Goal: Feedback & Contribution: Leave review/rating

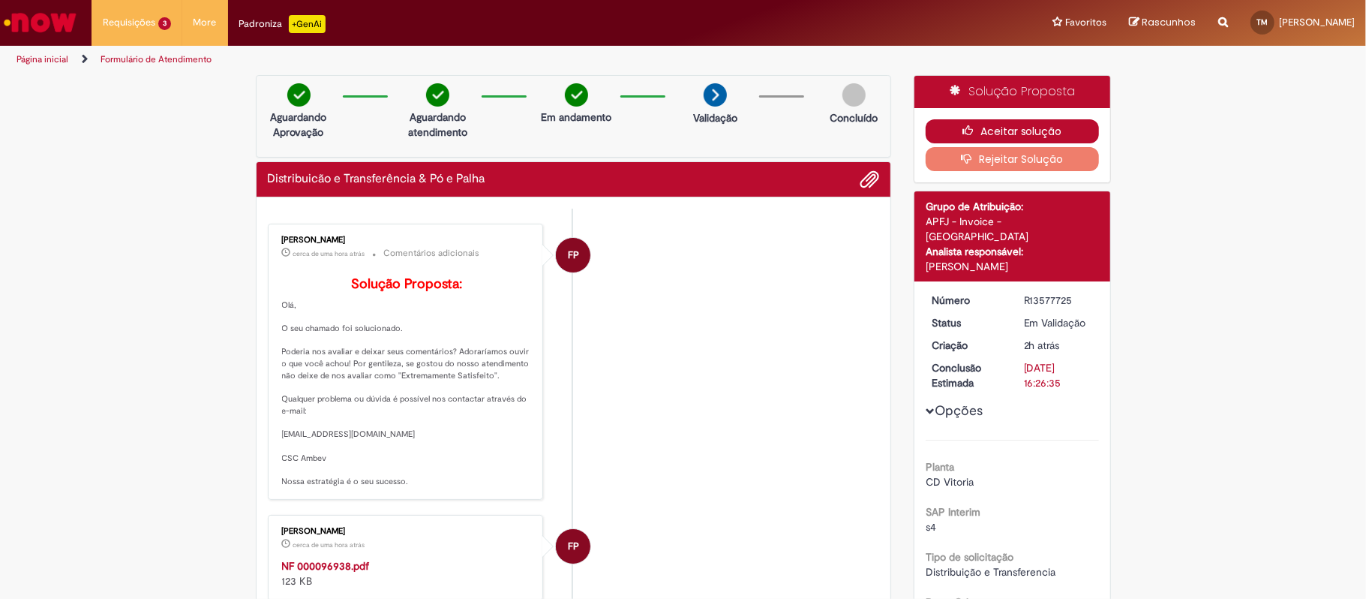
click at [991, 119] on button "Aceitar solução" at bounding box center [1012, 131] width 173 height 24
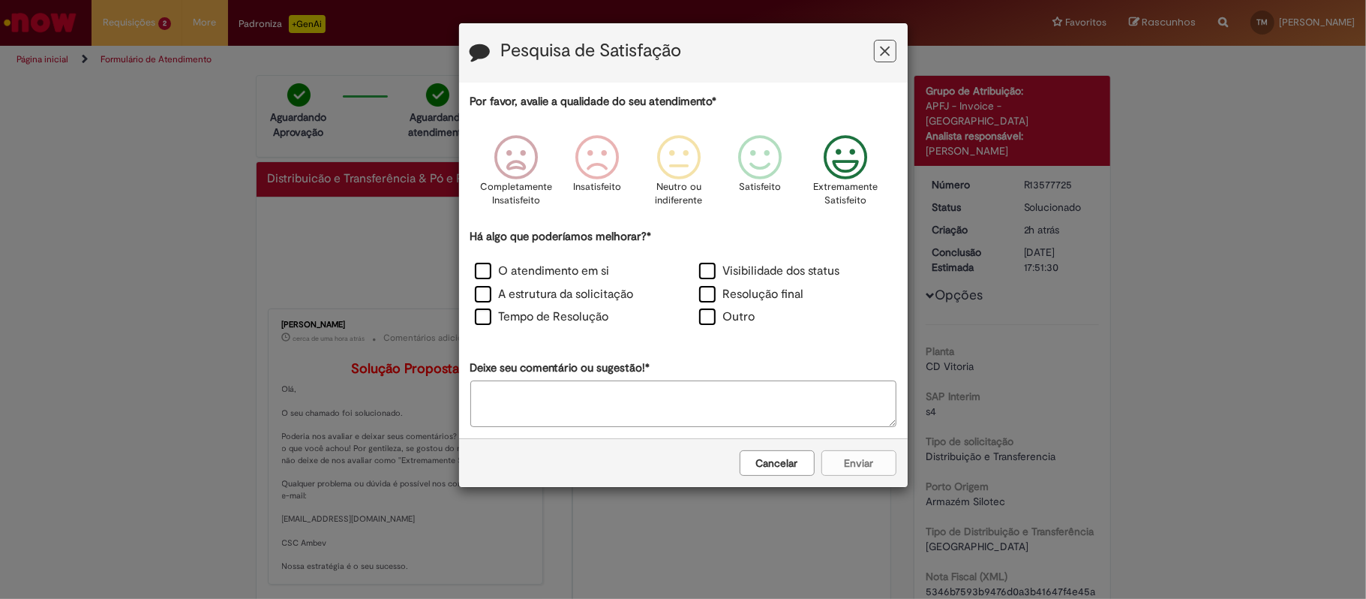
click at [831, 159] on icon "Feedback" at bounding box center [845, 157] width 56 height 45
click at [572, 297] on label "A estrutura da solicitação" at bounding box center [554, 294] width 159 height 17
click at [879, 460] on button "Enviar" at bounding box center [858, 463] width 75 height 26
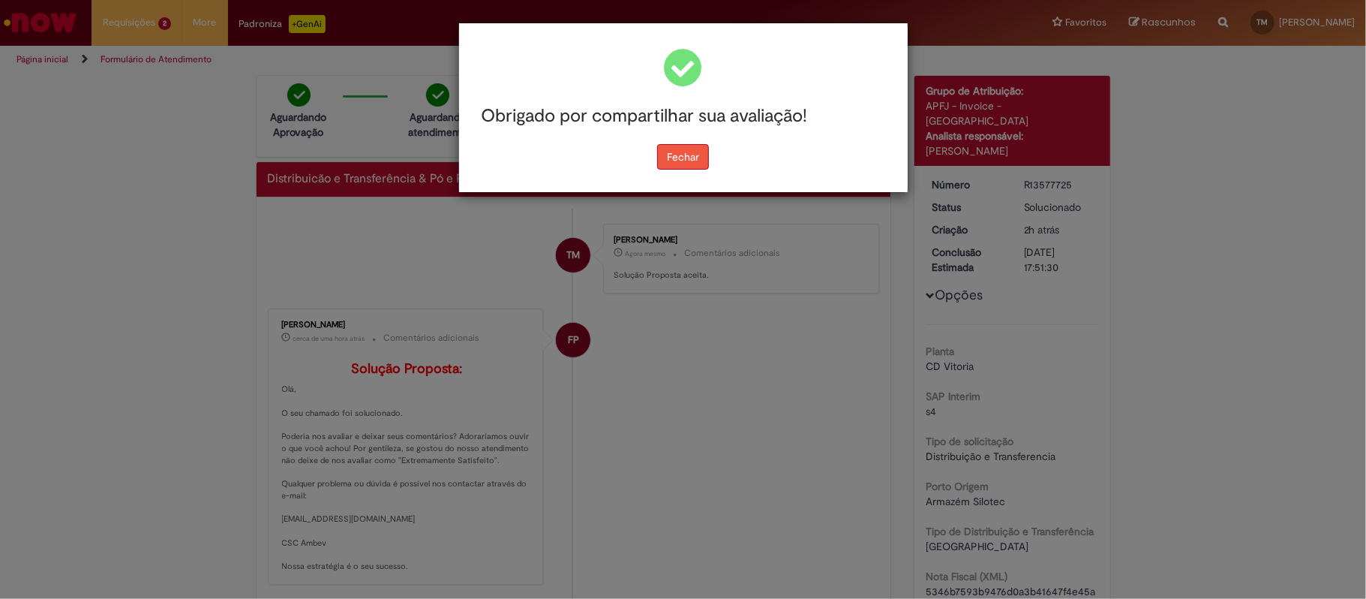
click at [667, 153] on button "Fechar" at bounding box center [683, 157] width 52 height 26
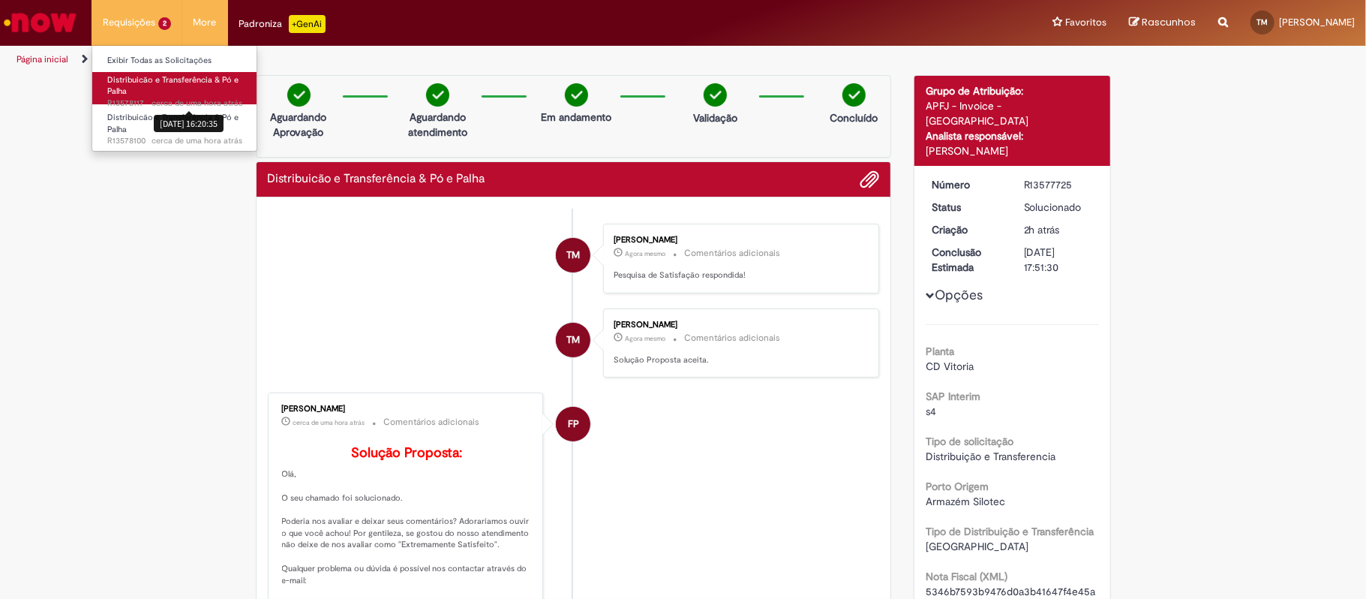
click at [158, 104] on sn-time-ago "cerca de uma hora atrás cerca de uma hora atrás [DATE] 16:20:35" at bounding box center [197, 103] width 91 height 11
click at [158, 115] on div "[DATE] 16:20:35" at bounding box center [189, 123] width 70 height 17
click at [171, 131] on div "[DATE] 16:20:35" at bounding box center [189, 123] width 70 height 17
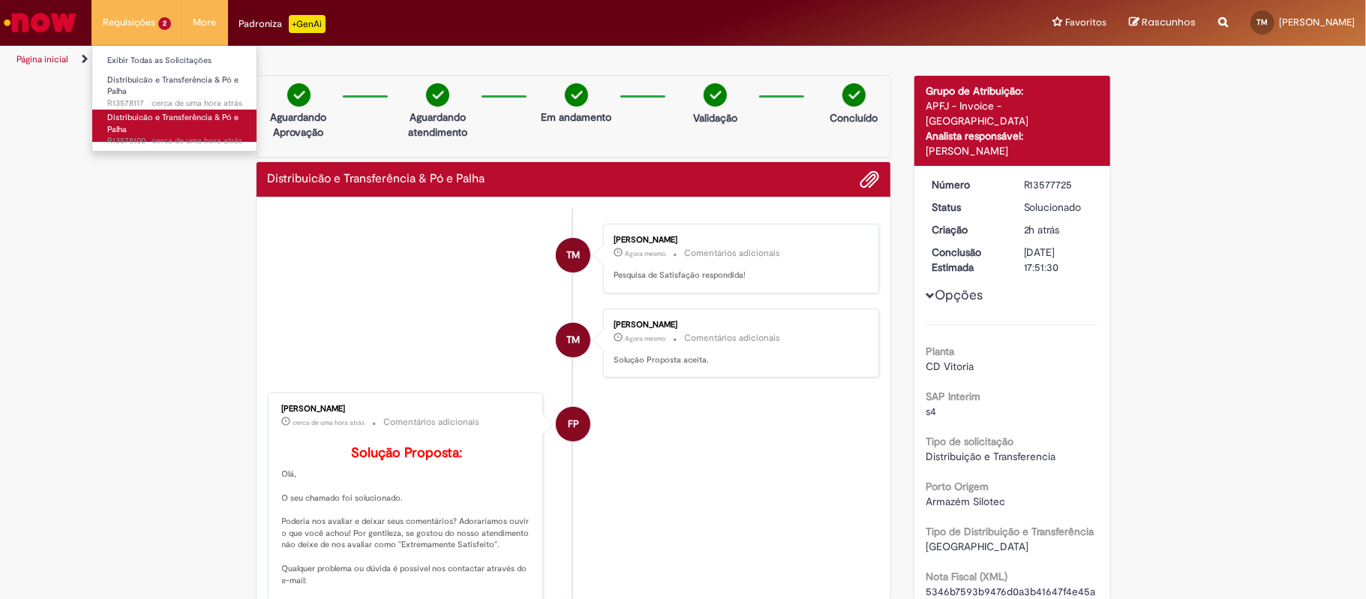
click at [170, 120] on span "Distribuicão e Transferência & Pó e Palha" at bounding box center [172, 123] width 131 height 23
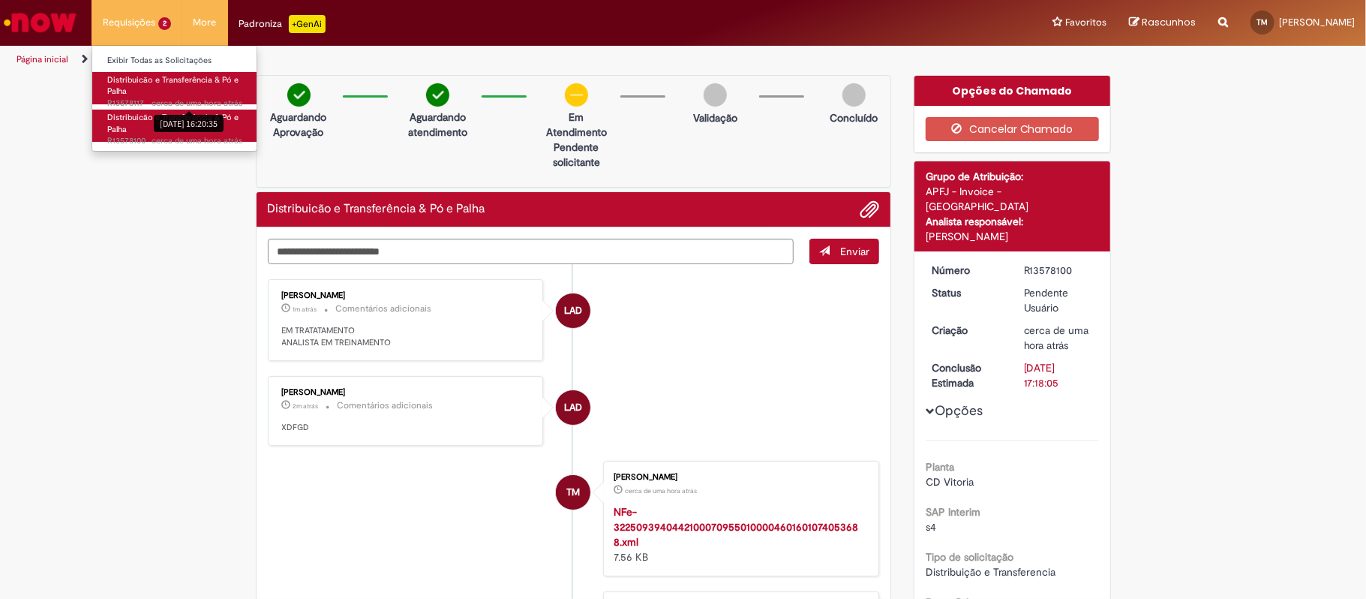
click at [161, 95] on link "Distribuicão e Transferência & Pó e Palha cerca de uma hora atrás cerca de uma …" at bounding box center [174, 88] width 165 height 32
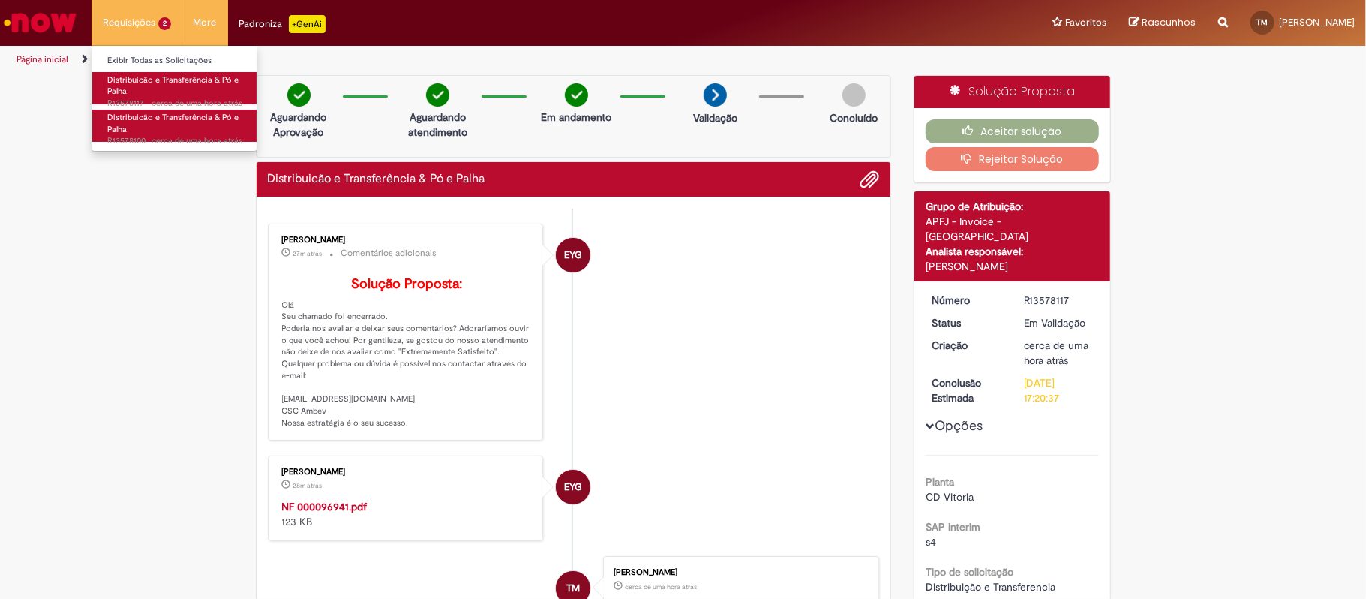
click at [333, 513] on strong "NF 000096941.pdf" at bounding box center [325, 507] width 86 height 14
click at [1010, 133] on button "Aceitar solução" at bounding box center [1012, 131] width 173 height 24
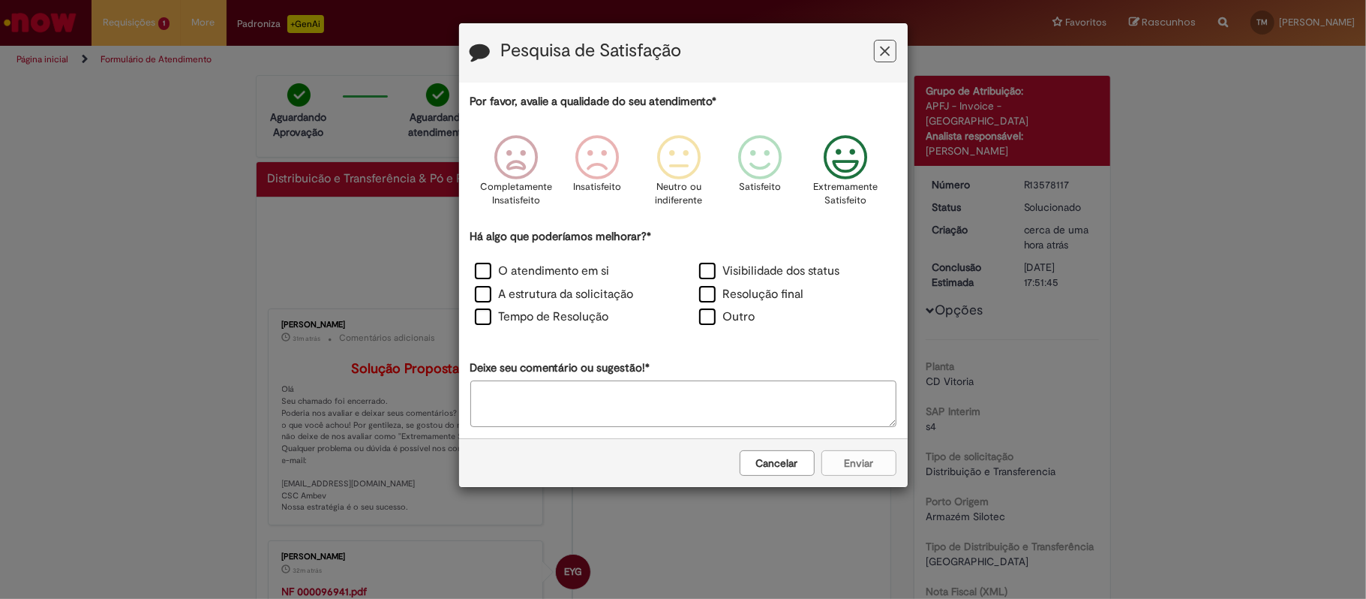
click at [818, 164] on icon "Feedback" at bounding box center [845, 157] width 56 height 45
click at [554, 295] on label "A estrutura da solicitação" at bounding box center [554, 294] width 159 height 17
click at [830, 461] on button "Enviar" at bounding box center [858, 463] width 75 height 26
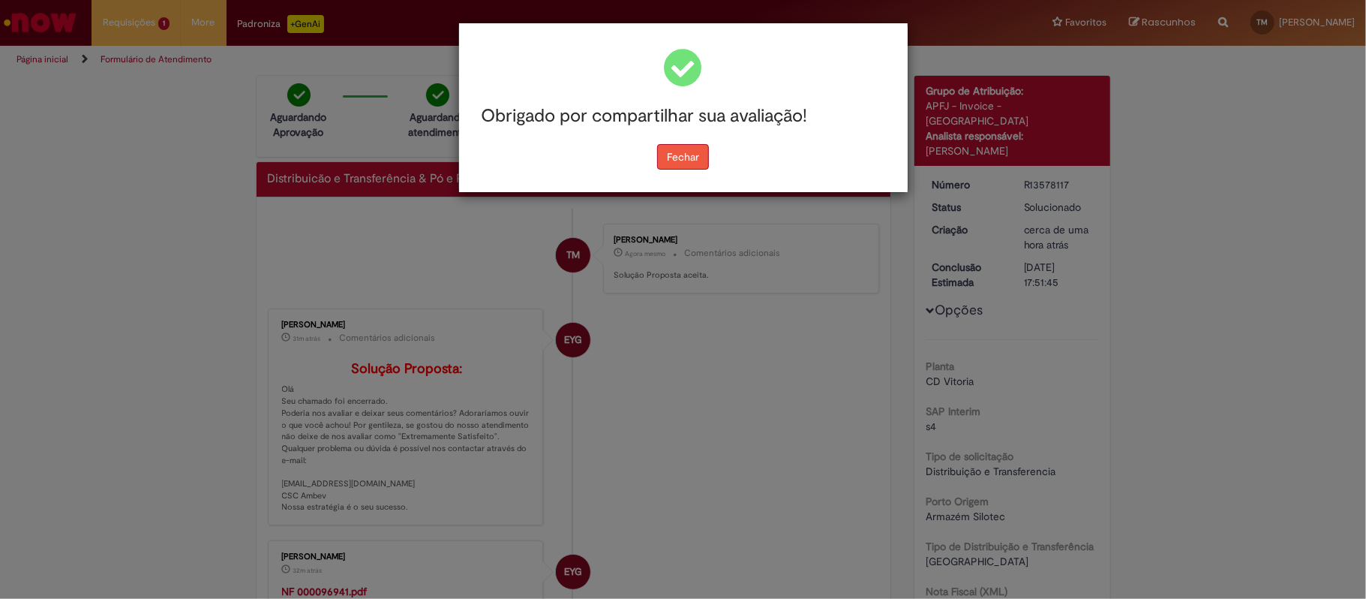
click at [701, 152] on button "Fechar" at bounding box center [683, 157] width 52 height 26
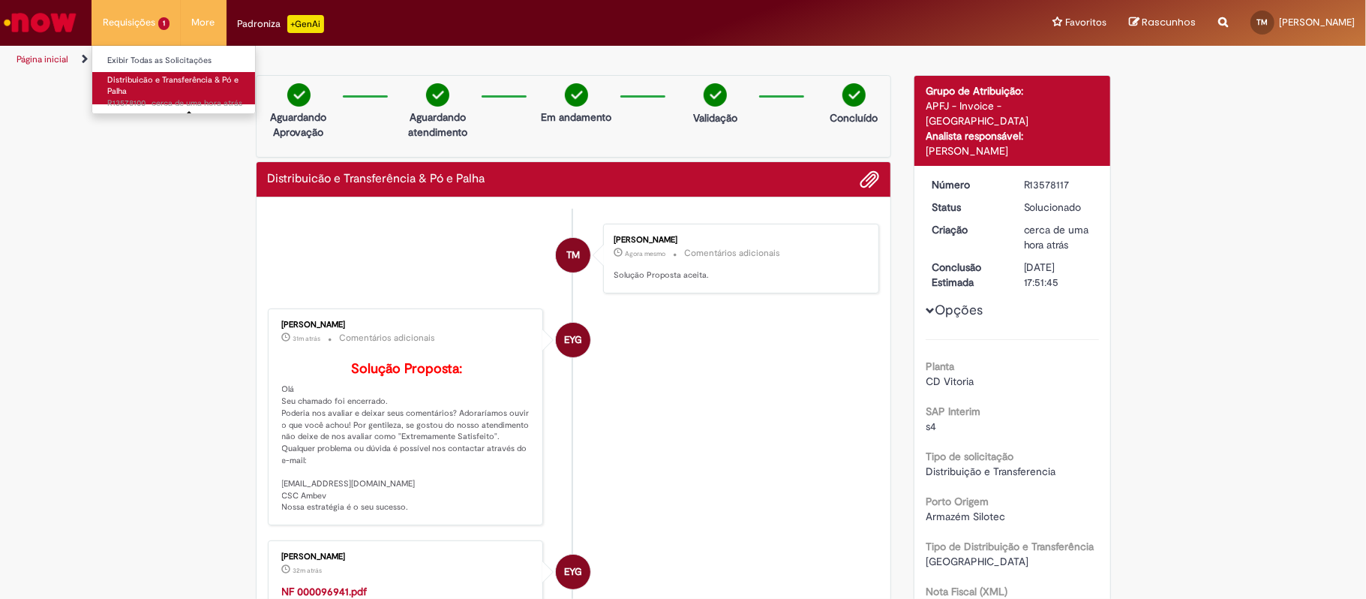
click at [156, 100] on span "cerca de uma hora atrás" at bounding box center [197, 103] width 91 height 11
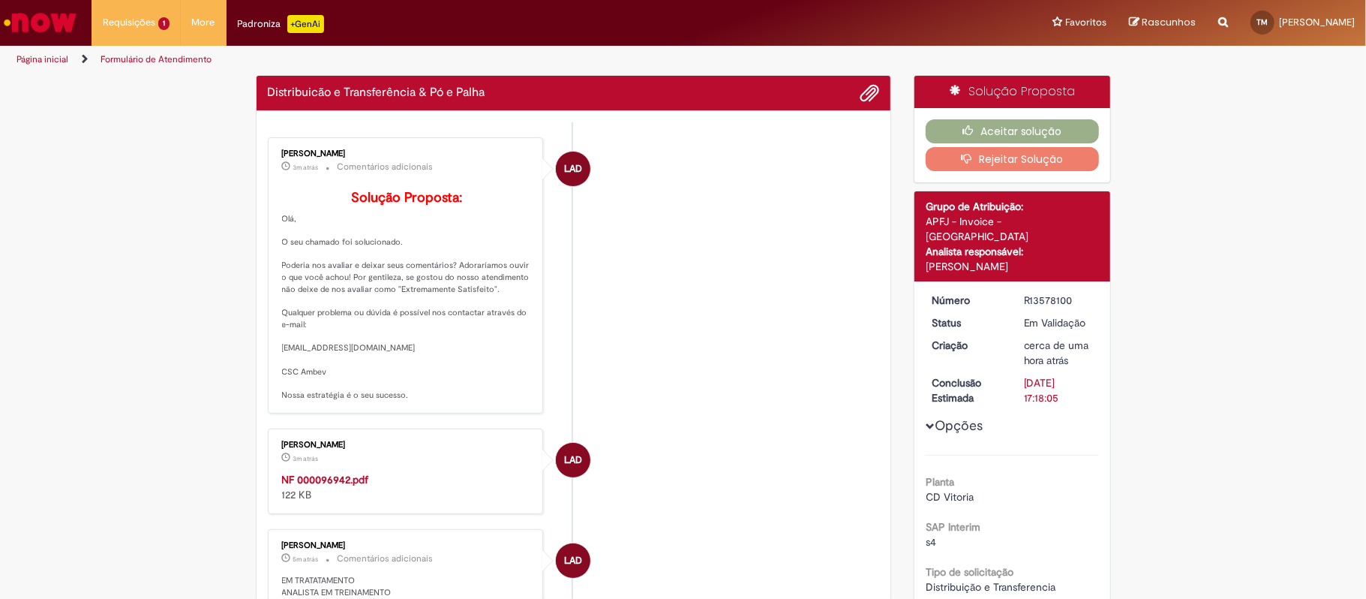
click at [331, 486] on strong "NF 000096942.pdf" at bounding box center [325, 480] width 87 height 14
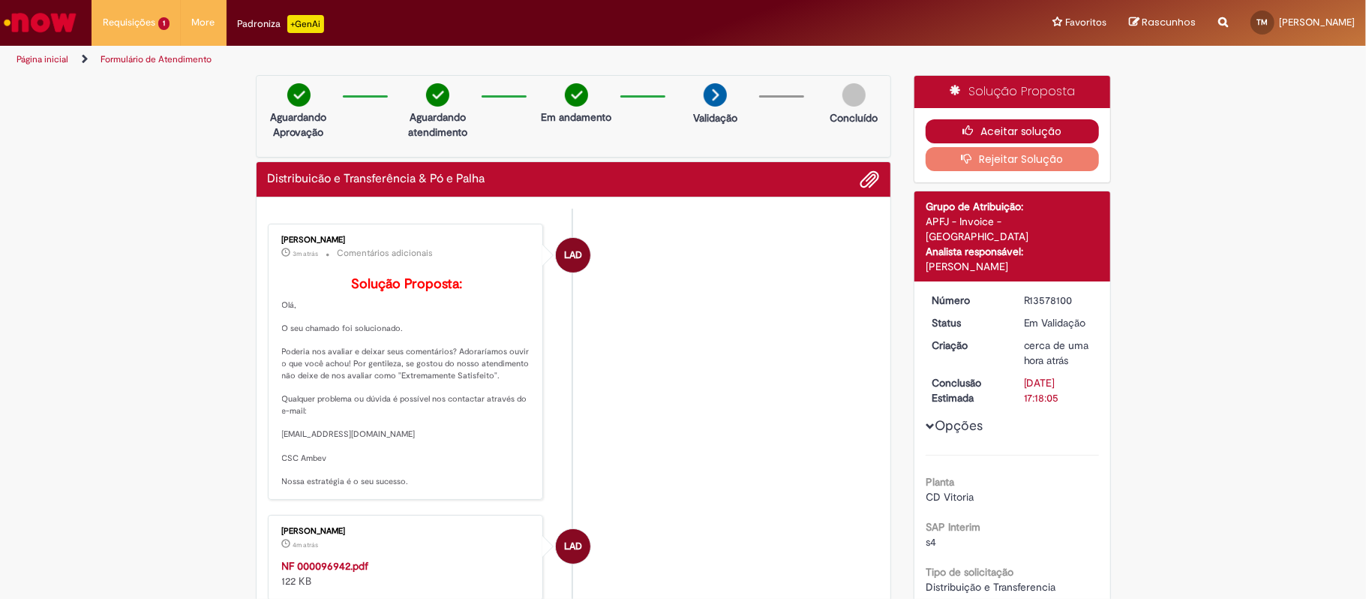
click at [990, 125] on button "Aceitar solução" at bounding box center [1012, 131] width 173 height 24
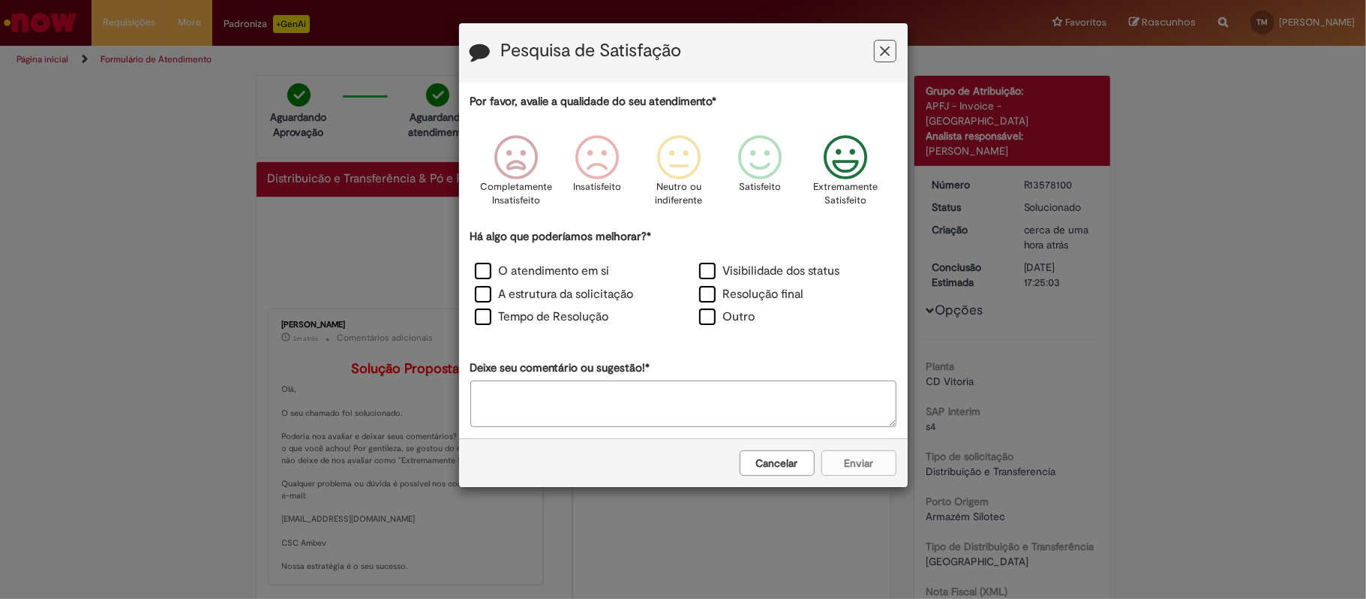
click at [812, 154] on div "Extremamente Satisfeito" at bounding box center [846, 175] width 86 height 103
click at [523, 293] on label "A estrutura da solicitação" at bounding box center [554, 294] width 159 height 17
click at [863, 453] on button "Enviar" at bounding box center [858, 463] width 75 height 26
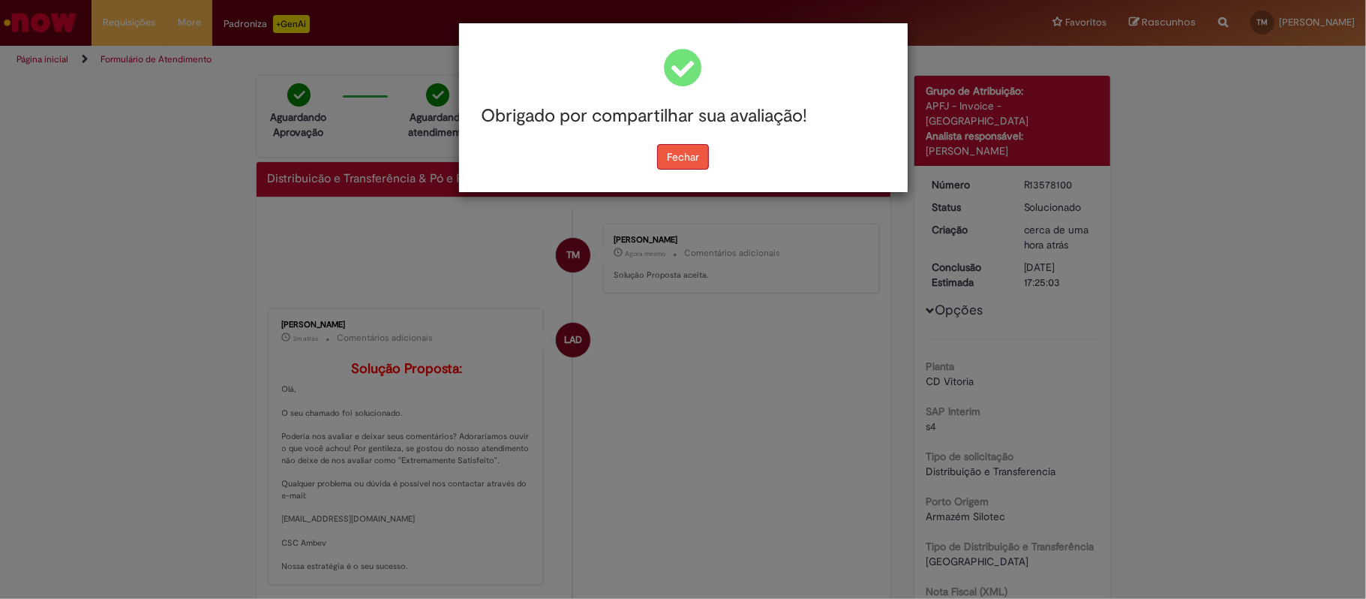
click at [662, 152] on button "Fechar" at bounding box center [683, 157] width 52 height 26
